Goal: Entertainment & Leisure: Consume media (video, audio)

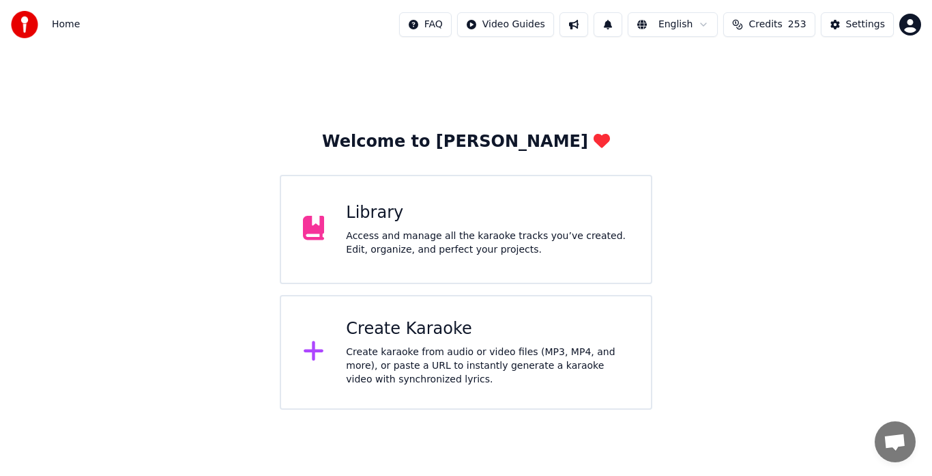
click at [393, 248] on div "Access and manage all the karaoke tracks you’ve created. Edit, organize, and pe…" at bounding box center [487, 242] width 283 height 27
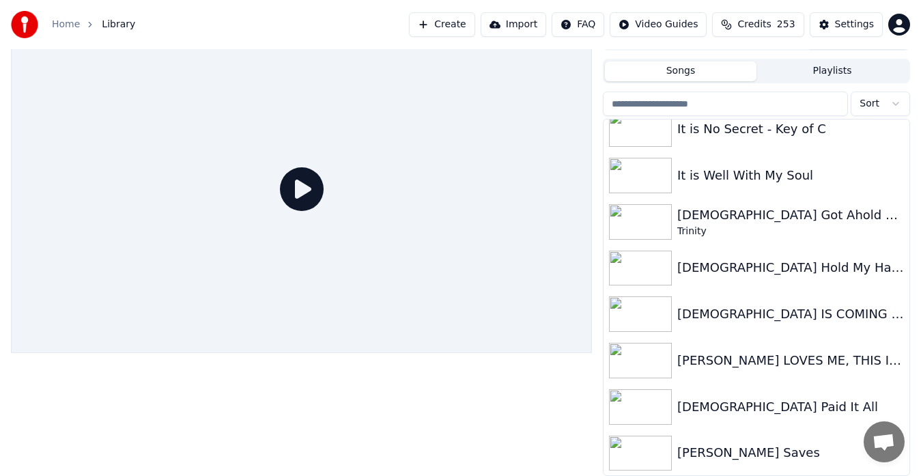
scroll to position [4980, 0]
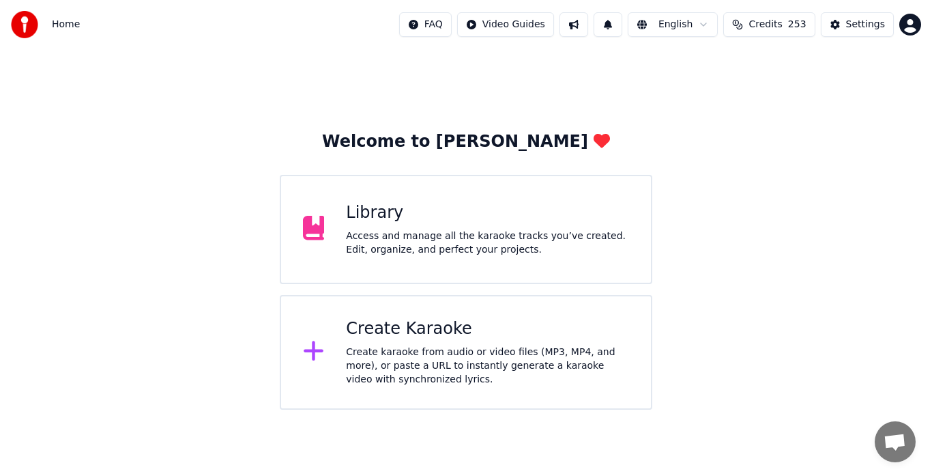
click at [382, 253] on div "Access and manage all the karaoke tracks you’ve created. Edit, organize, and pe…" at bounding box center [487, 242] width 283 height 27
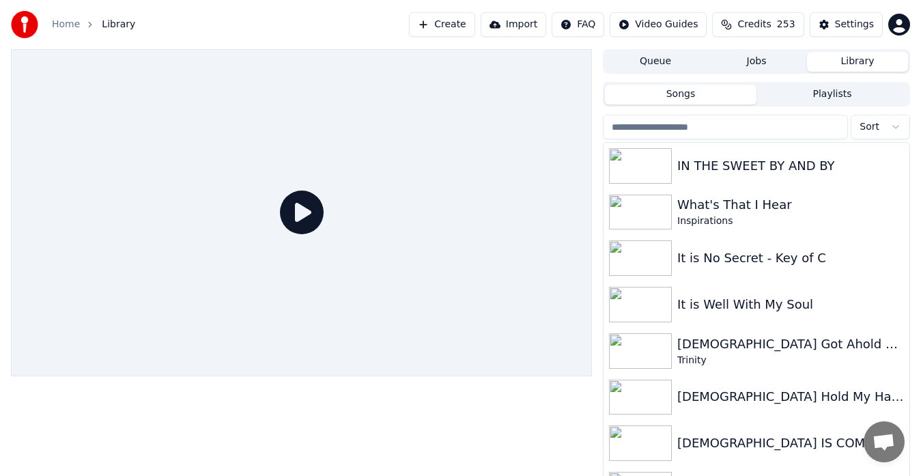
scroll to position [4846, 0]
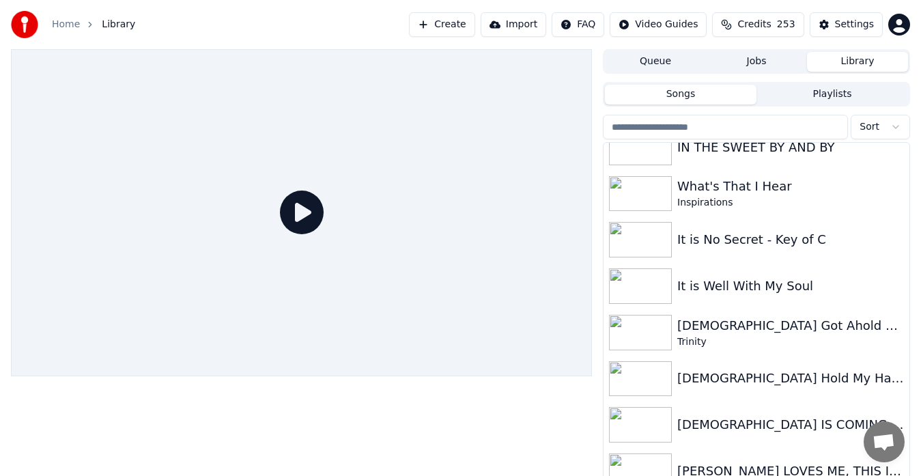
click at [646, 339] on img at bounding box center [640, 332] width 63 height 35
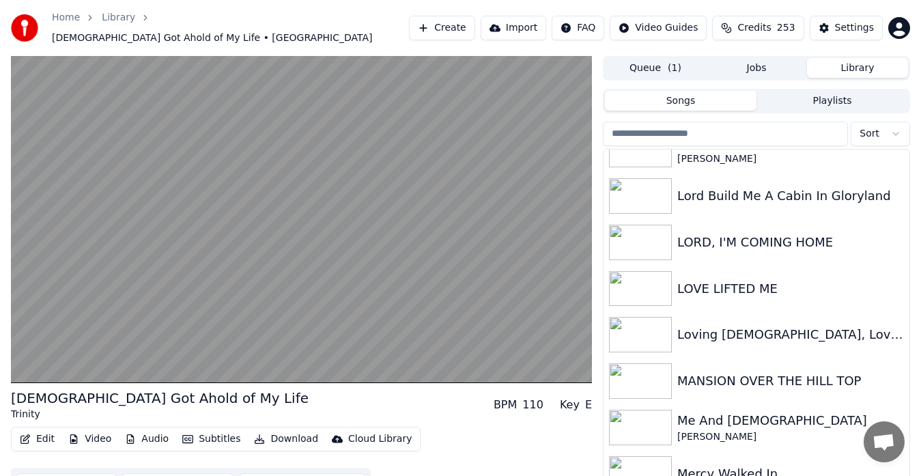
scroll to position [6035, 0]
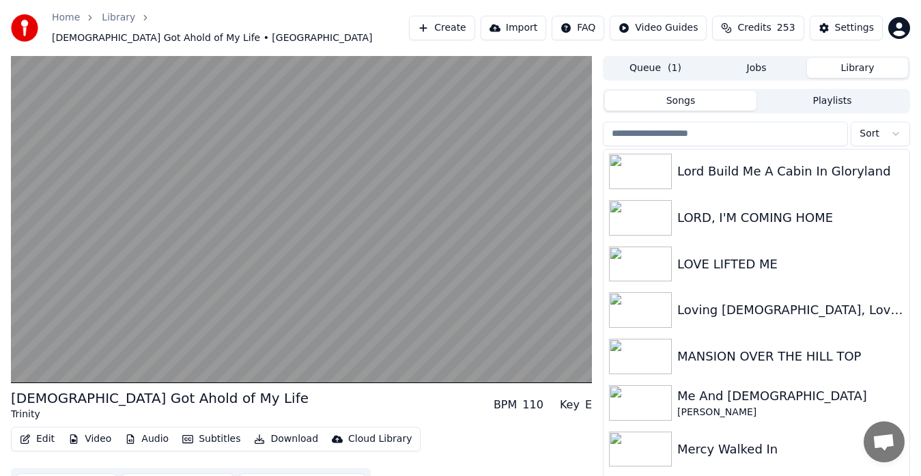
click at [651, 304] on img at bounding box center [640, 309] width 63 height 35
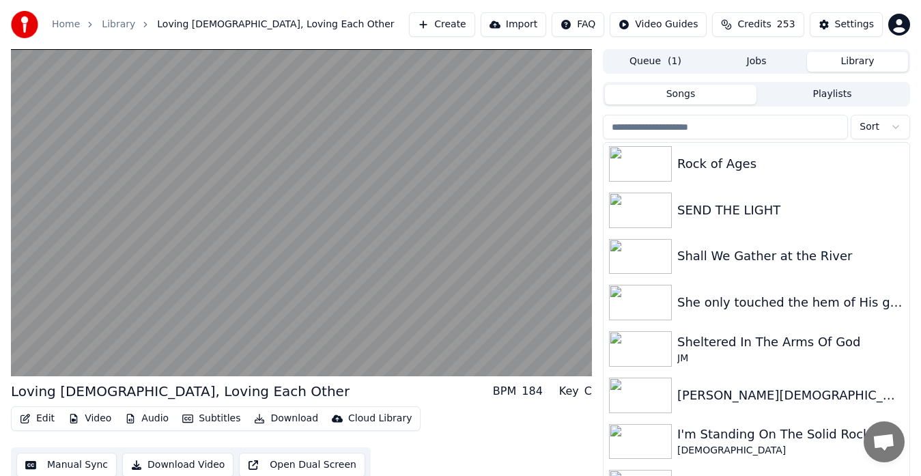
scroll to position [7151, 0]
click at [846, 382] on div "[PERSON_NAME][DEMOGRAPHIC_DATA] Shine" at bounding box center [756, 394] width 306 height 46
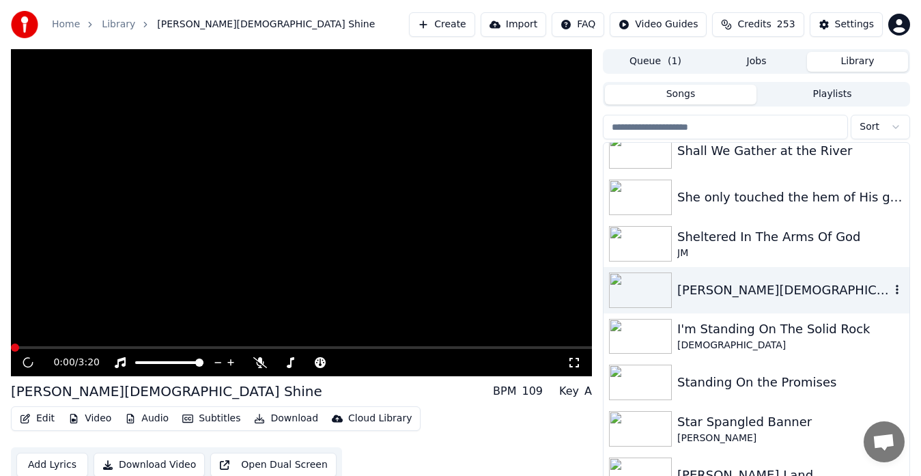
scroll to position [7270, 0]
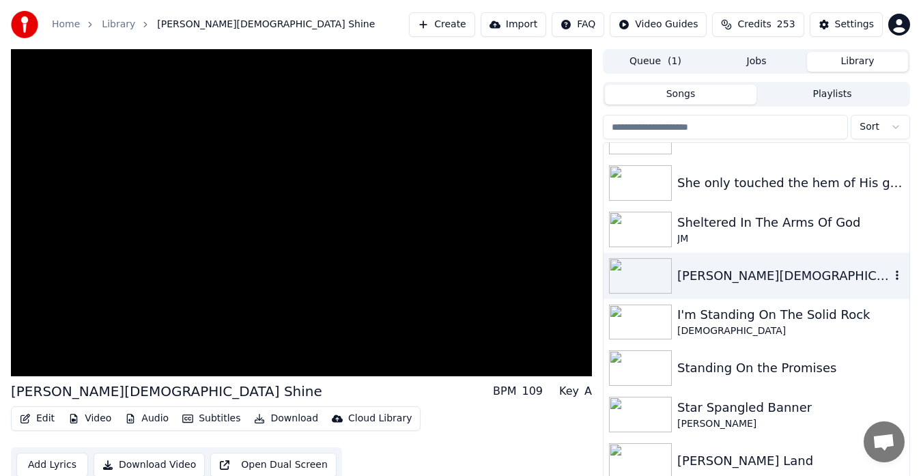
click at [399, 279] on video at bounding box center [301, 212] width 581 height 327
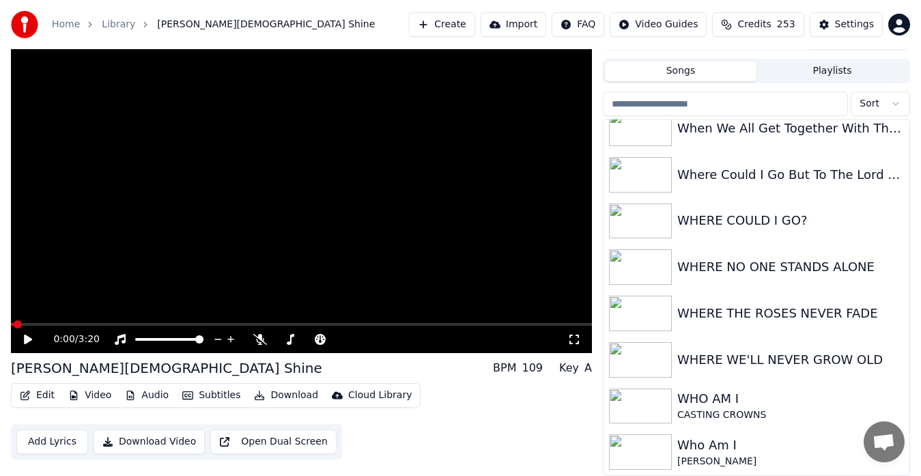
scroll to position [9820, 0]
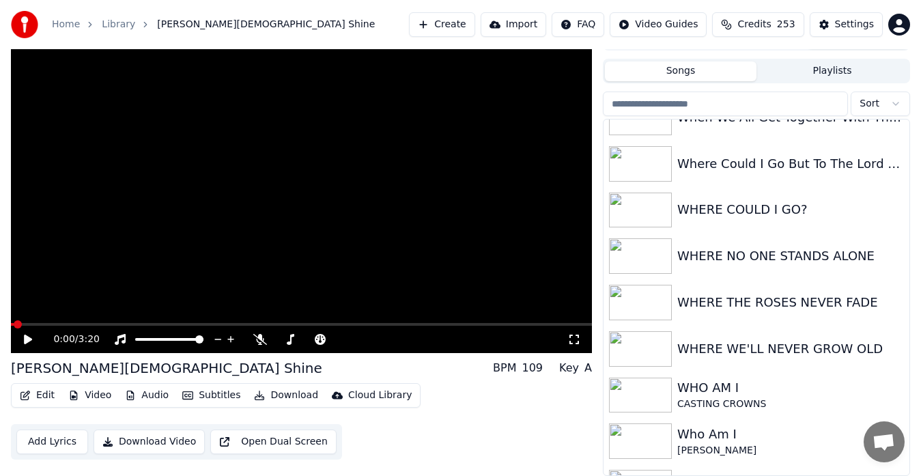
click at [651, 444] on img at bounding box center [640, 440] width 63 height 35
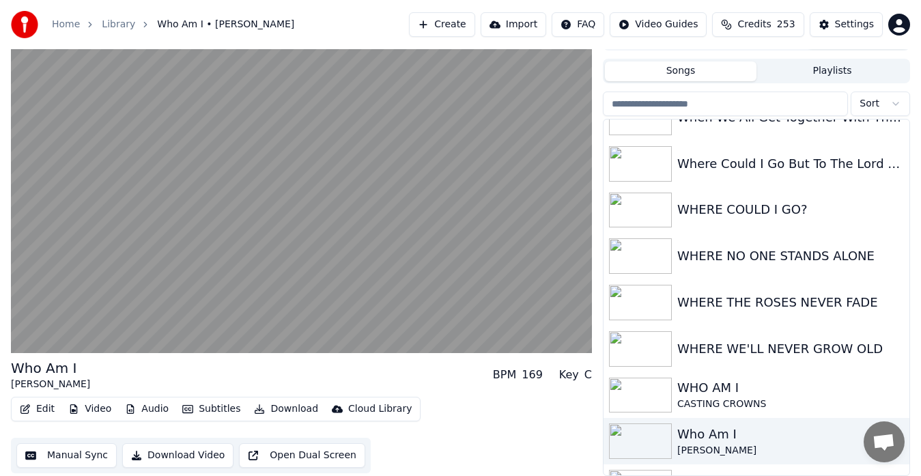
click at [416, 281] on video at bounding box center [301, 189] width 581 height 327
